Goal: Task Accomplishment & Management: Complete application form

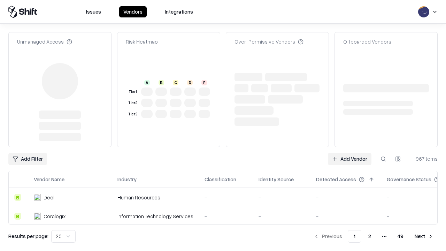
click at [349, 153] on link "Add Vendor" at bounding box center [350, 159] width 44 height 13
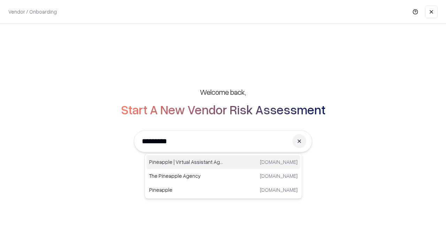
click at [223, 162] on div "Pineapple | Virtual Assistant Agency [DOMAIN_NAME]" at bounding box center [223, 162] width 154 height 14
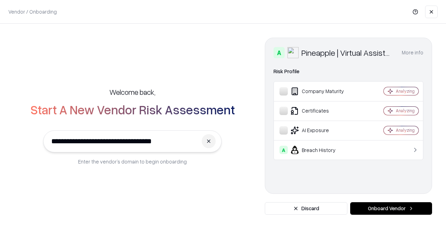
type input "**********"
click at [391, 208] on button "Onboard Vendor" at bounding box center [391, 208] width 82 height 13
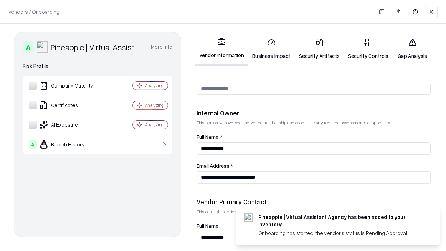
scroll to position [361, 0]
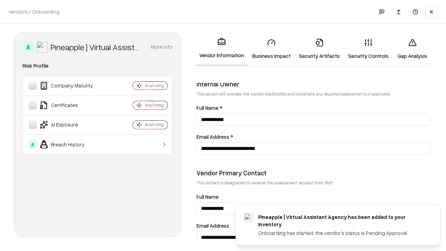
click at [271, 49] on link "Business Impact" at bounding box center [271, 49] width 47 height 32
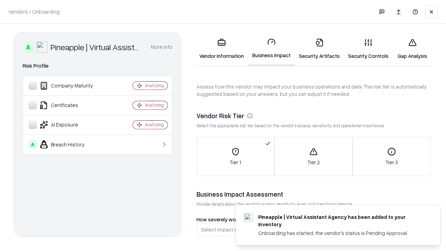
click at [319, 49] on link "Security Artifacts" at bounding box center [319, 49] width 49 height 32
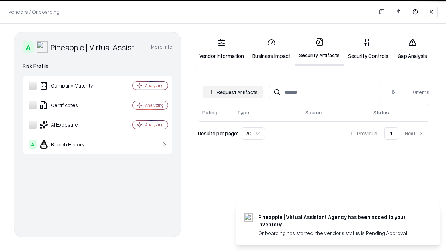
click at [233, 92] on button "Request Artifacts" at bounding box center [233, 92] width 61 height 13
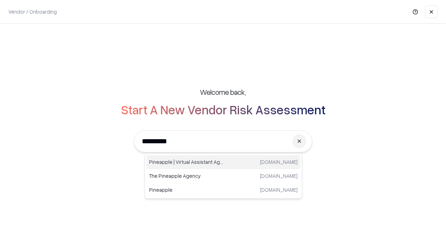
click at [223, 162] on div "Pineapple | Virtual Assistant Agency [DOMAIN_NAME]" at bounding box center [223, 162] width 154 height 14
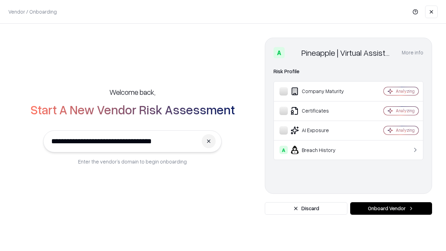
type input "**********"
click at [391, 208] on button "Onboard Vendor" at bounding box center [391, 208] width 82 height 13
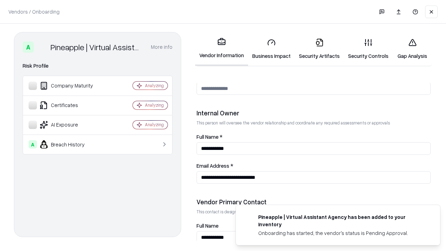
scroll to position [361, 0]
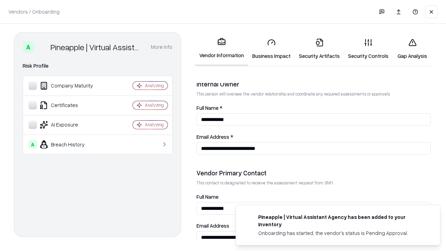
click at [412, 49] on link "Gap Analysis" at bounding box center [412, 49] width 39 height 32
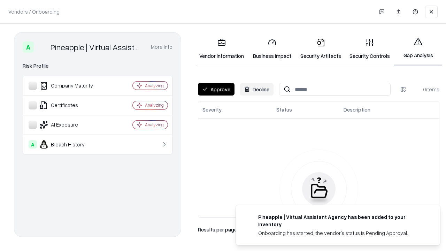
click at [216, 89] on button "Approve" at bounding box center [216, 89] width 37 height 13
